Goal: Navigation & Orientation: Find specific page/section

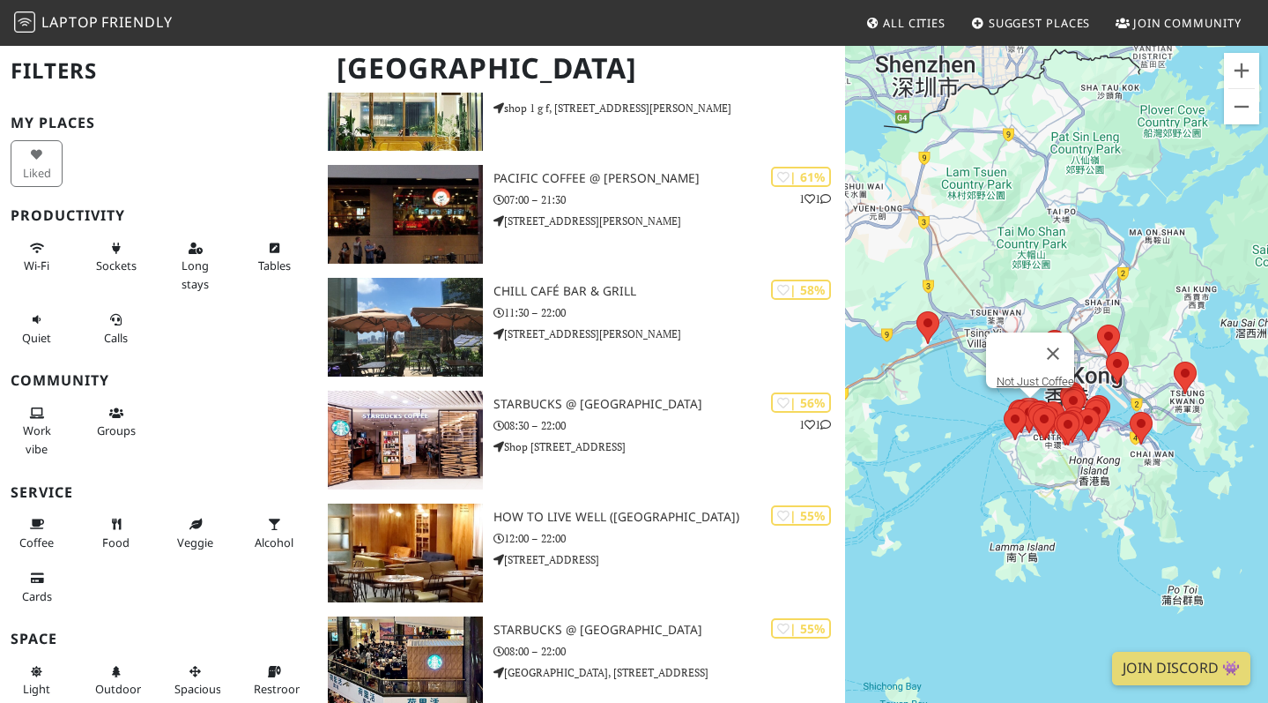
scroll to position [2389, 0]
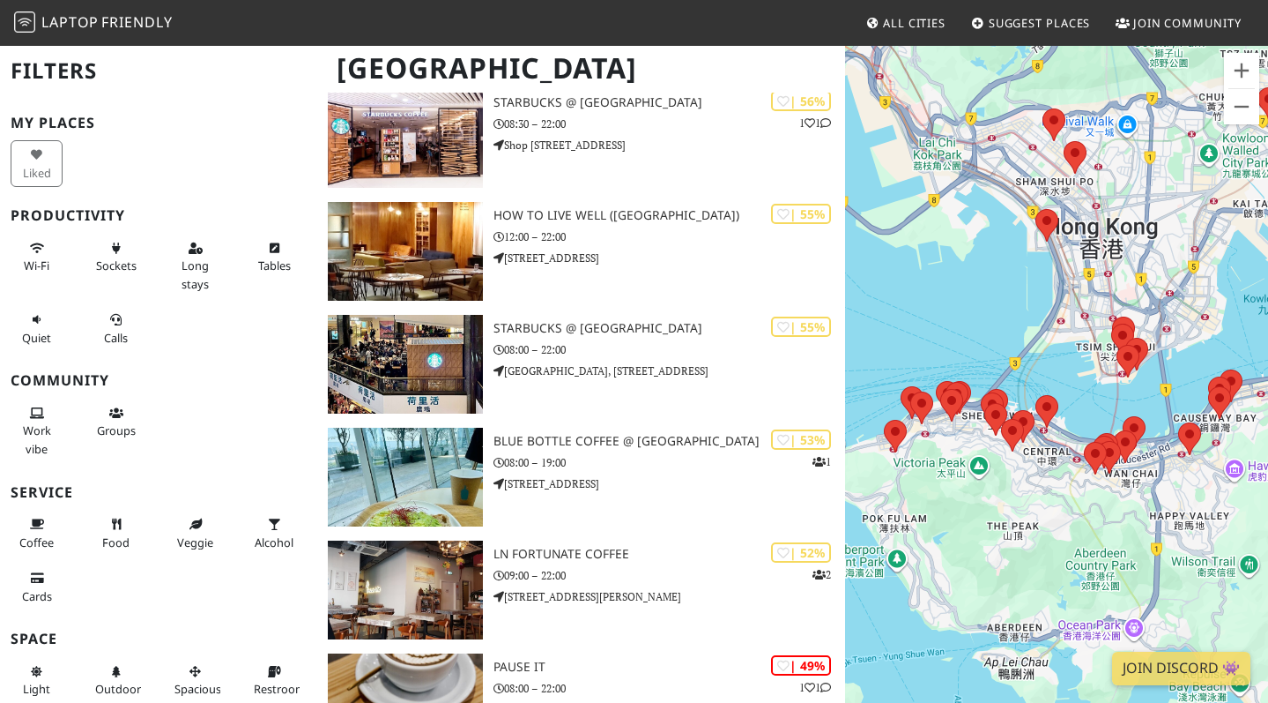
drag, startPoint x: 1038, startPoint y: 478, endPoint x: 988, endPoint y: 327, distance: 158.9
click at [988, 327] on div at bounding box center [1056, 395] width 423 height 703
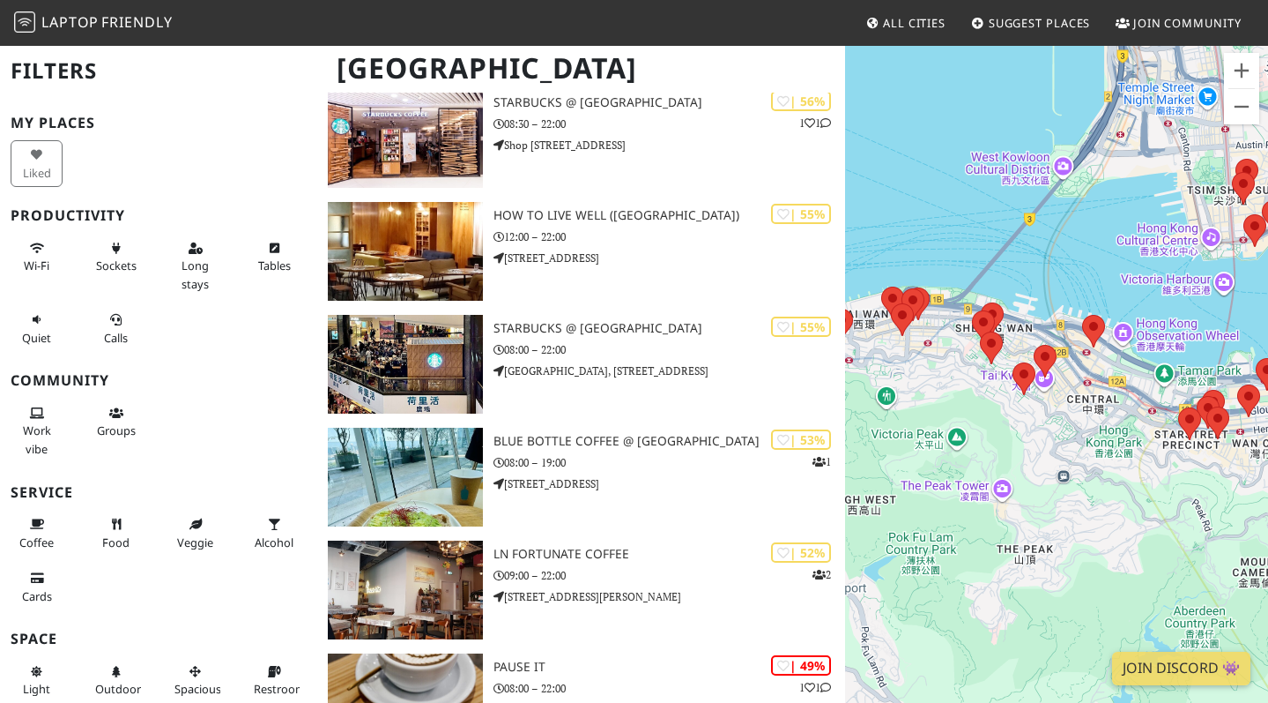
drag, startPoint x: 1028, startPoint y: 380, endPoint x: 1015, endPoint y: 169, distance: 211.1
click at [1015, 169] on div at bounding box center [1056, 395] width 423 height 703
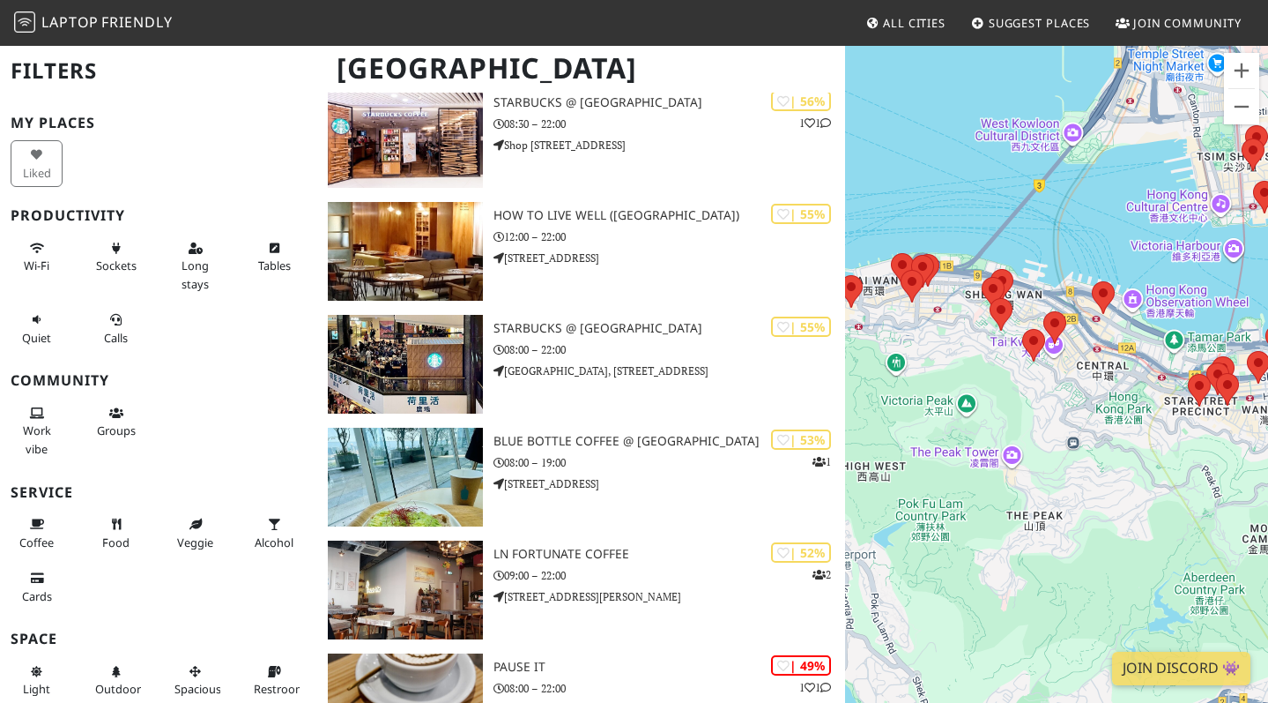
drag, startPoint x: 962, startPoint y: 239, endPoint x: 1105, endPoint y: 270, distance: 147.0
click at [1105, 270] on div at bounding box center [1056, 395] width 423 height 703
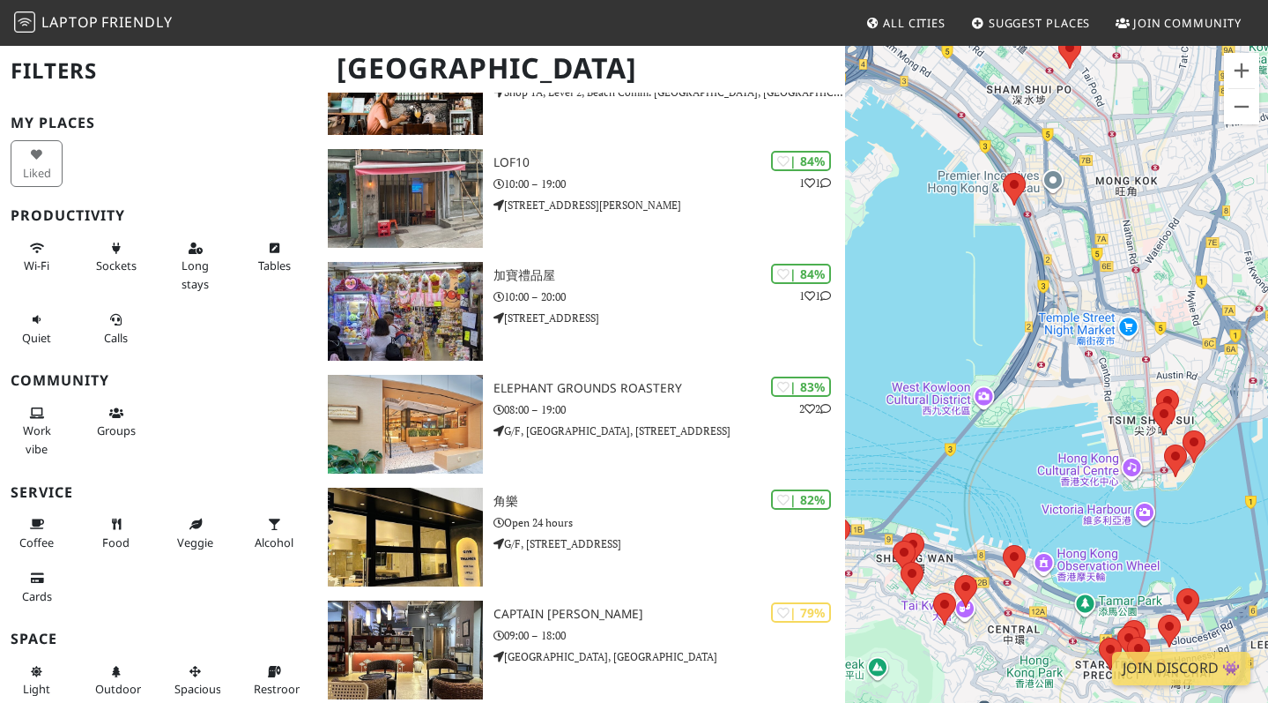
scroll to position [664, 0]
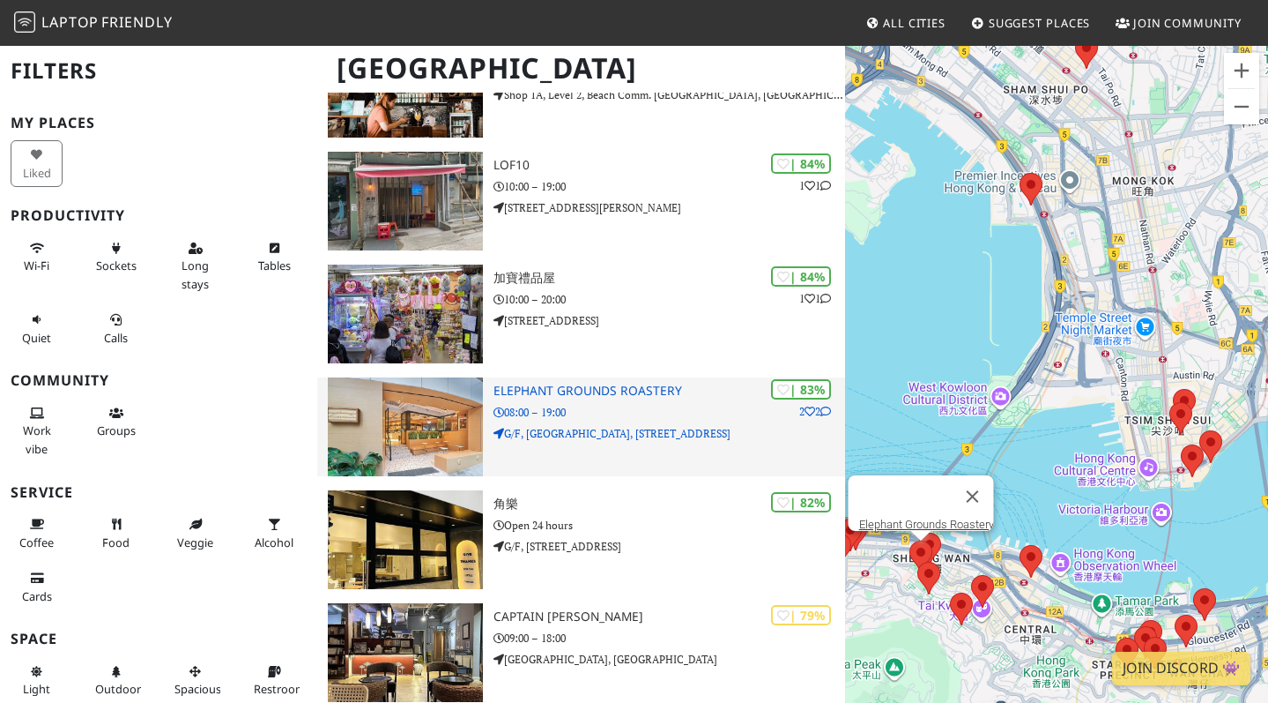
click at [635, 404] on p "08:00 – 19:00" at bounding box center [670, 412] width 353 height 17
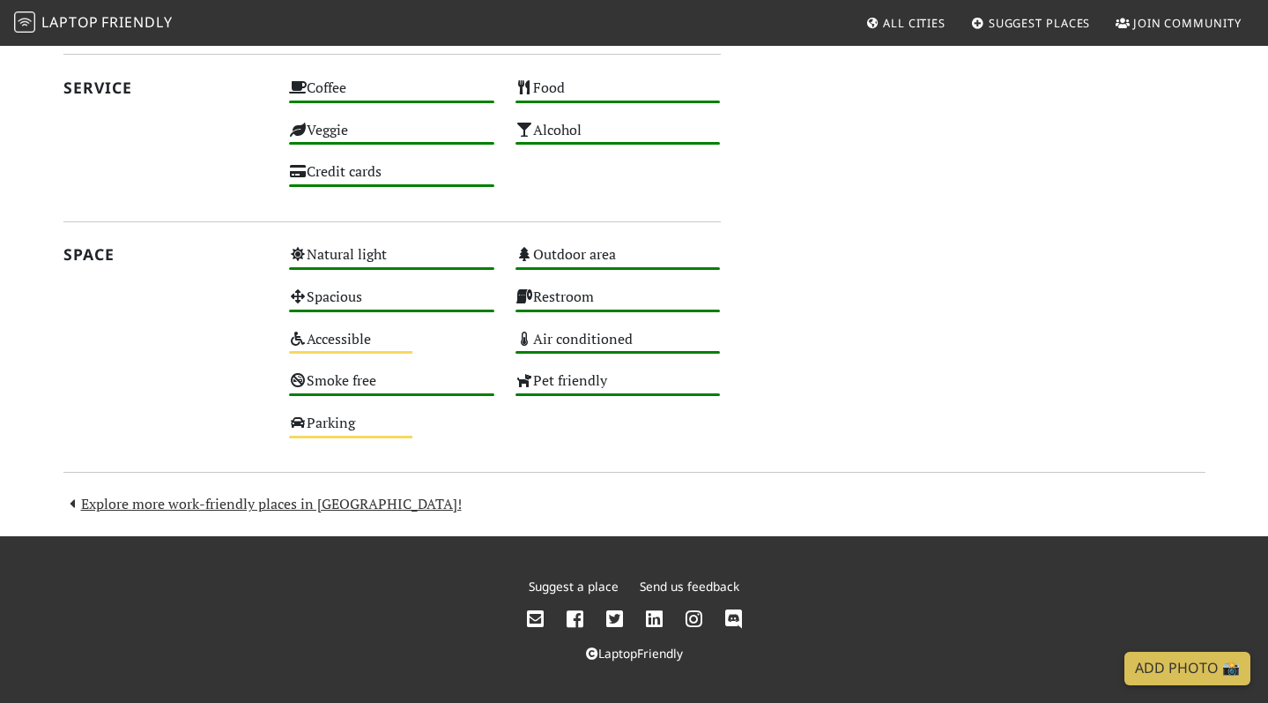
scroll to position [934, 0]
